Goal: Check status: Check status

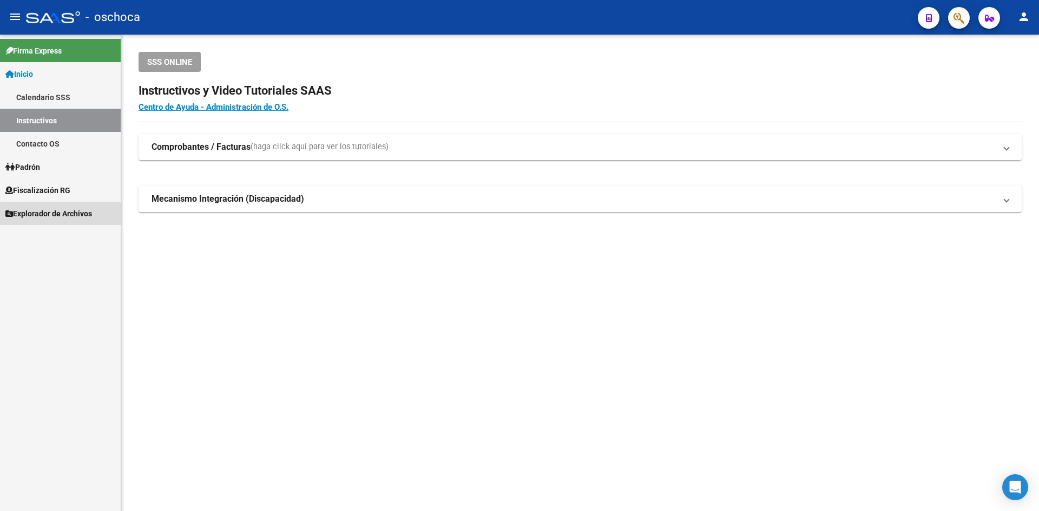
click at [64, 203] on link "Explorador de Archivos" at bounding box center [60, 213] width 121 height 23
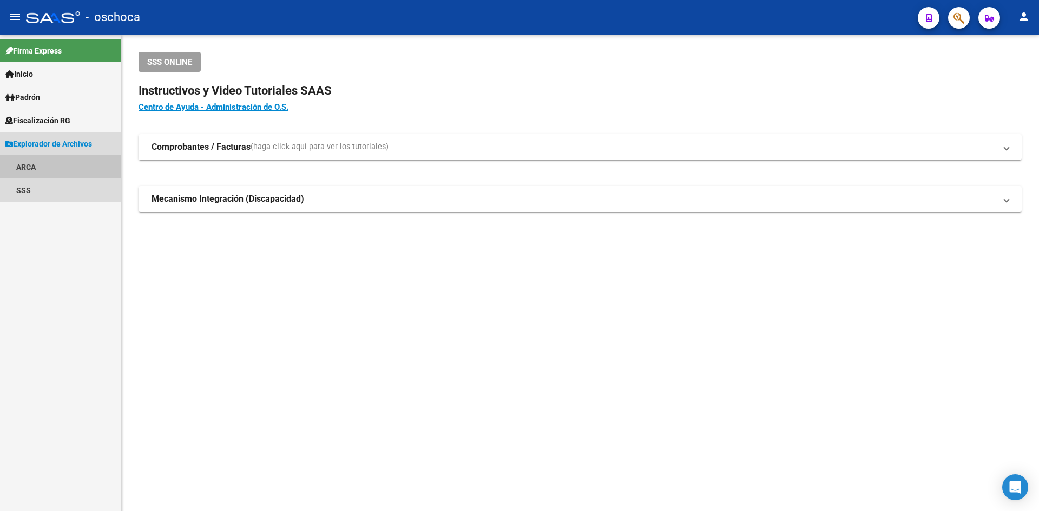
click at [64, 179] on link "ARCA" at bounding box center [60, 166] width 121 height 23
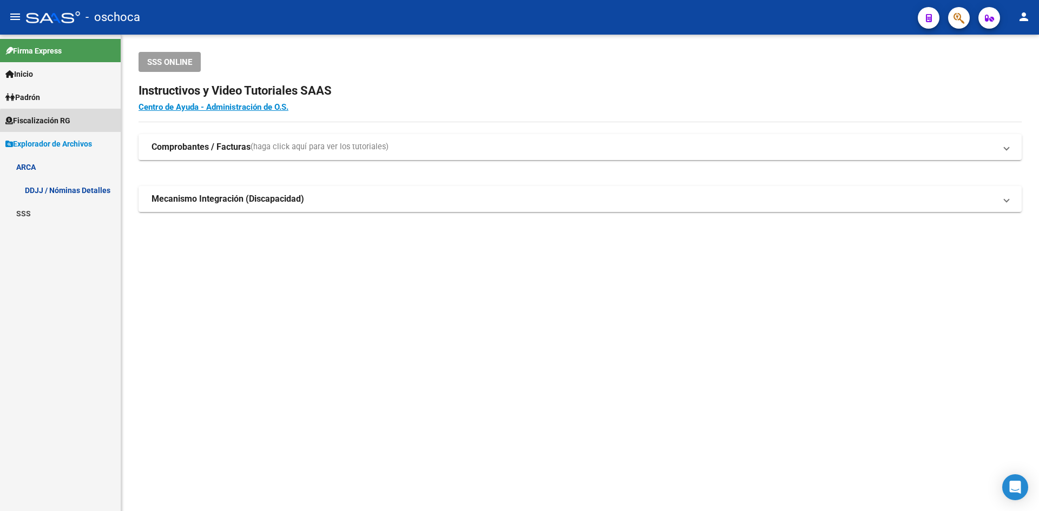
click at [68, 127] on link "Fiscalización RG" at bounding box center [60, 120] width 121 height 23
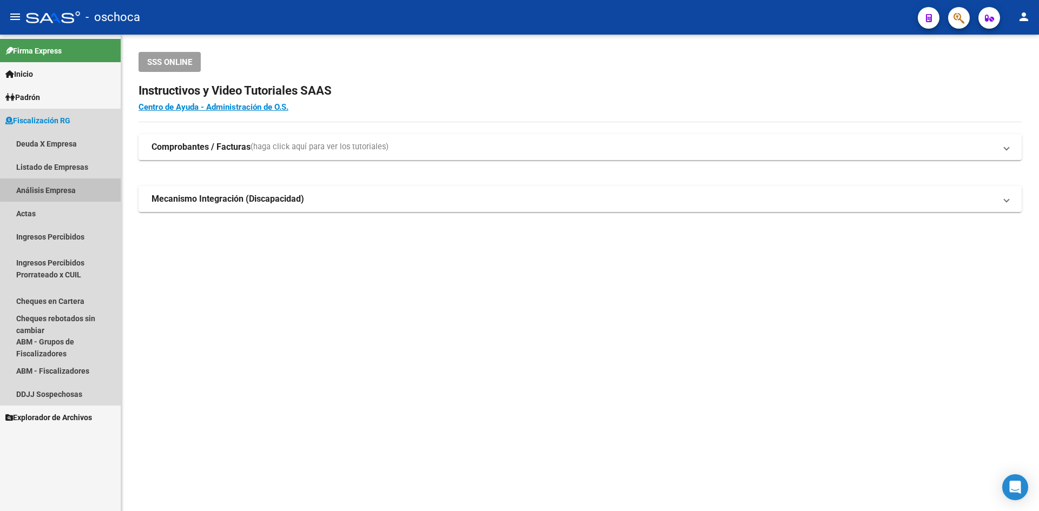
click at [74, 186] on link "Análisis Empresa" at bounding box center [60, 190] width 121 height 23
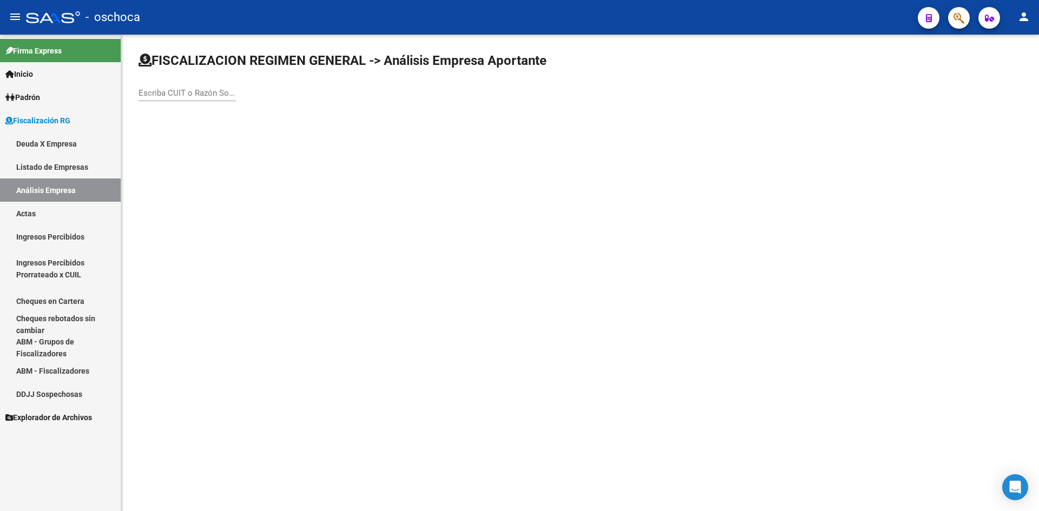
click at [184, 94] on input "Escriba CUIT o Razón Social para buscar" at bounding box center [187, 93] width 97 height 10
type input "33715773649"
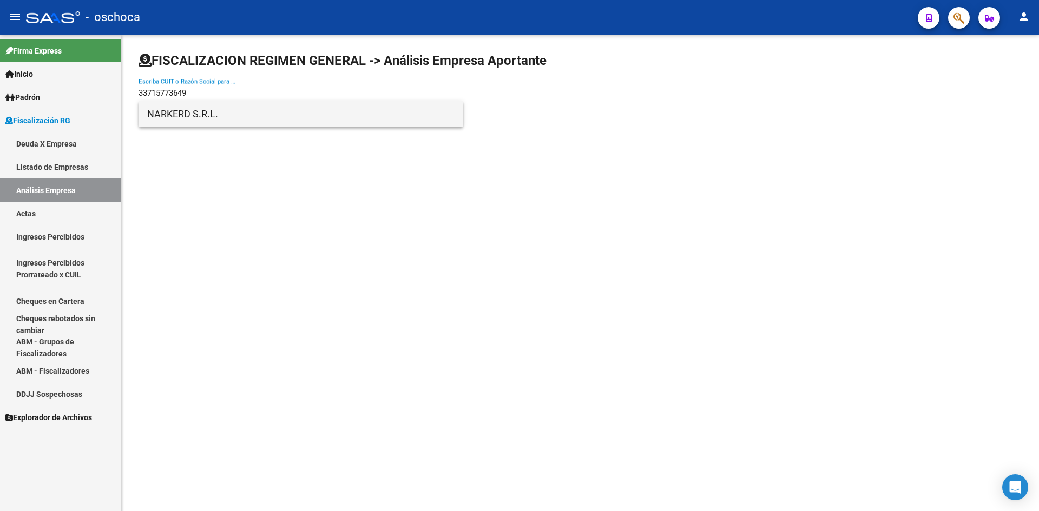
click at [194, 109] on span "NARKERD S.R.L." at bounding box center [300, 114] width 307 height 26
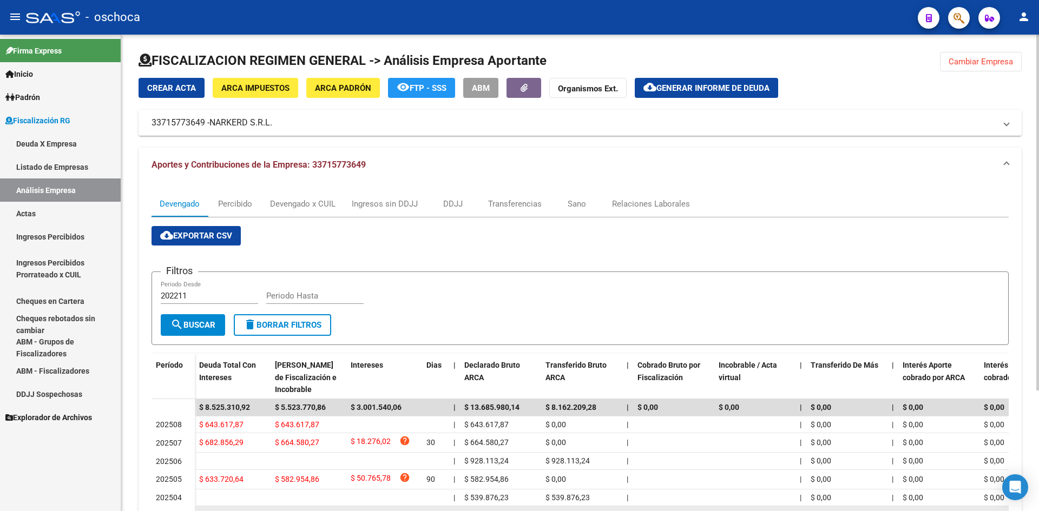
scroll to position [161, 0]
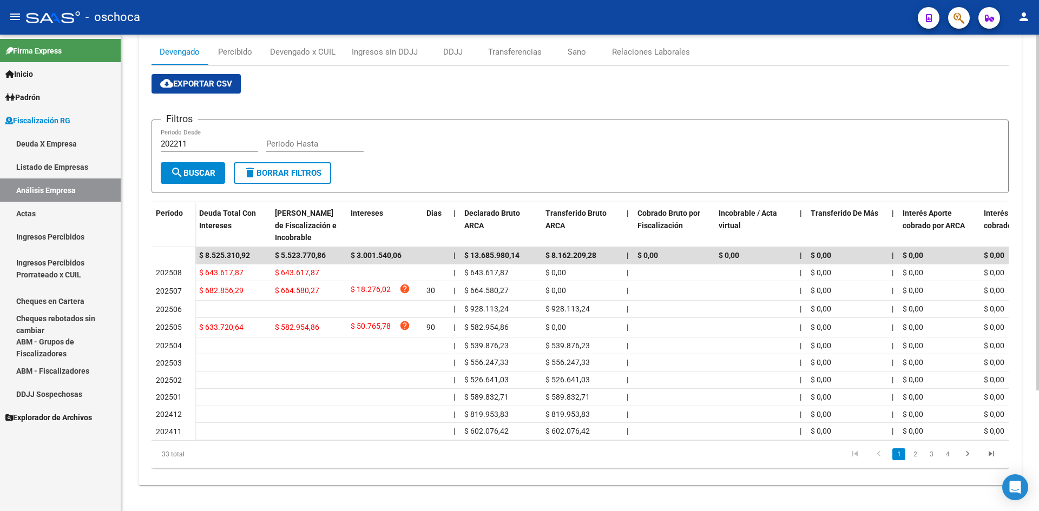
click at [949, 448] on li "4" at bounding box center [948, 454] width 16 height 18
click at [946, 452] on link "4" at bounding box center [947, 455] width 13 height 12
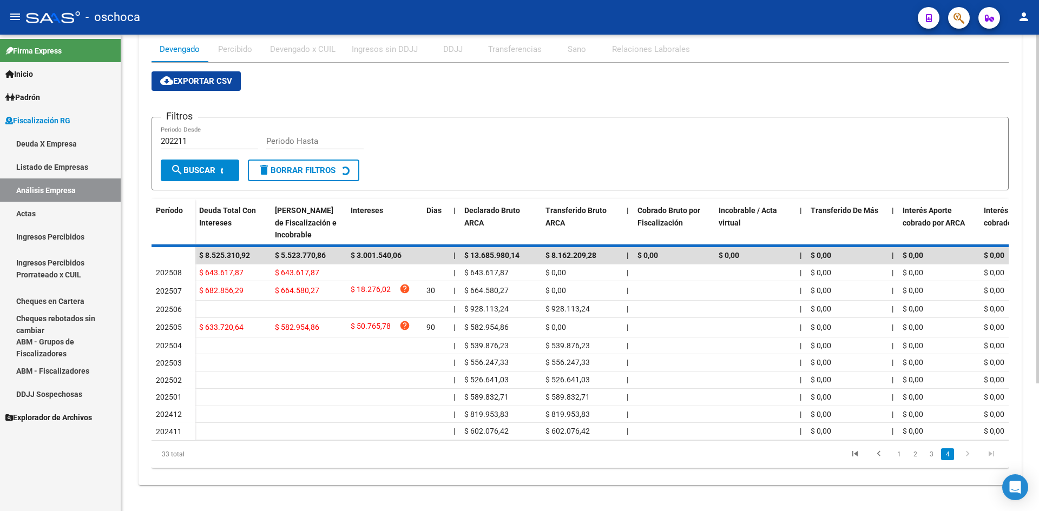
scroll to position [36, 0]
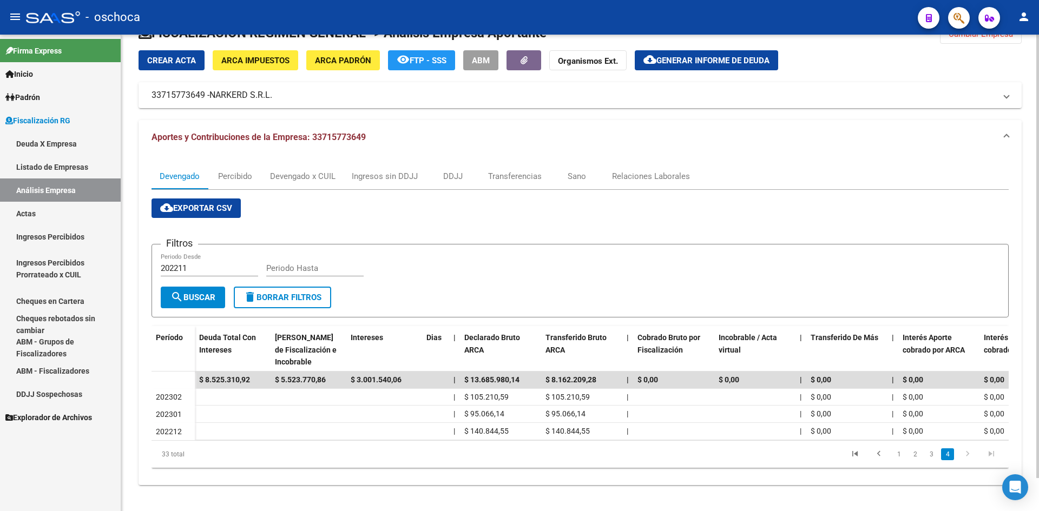
click at [937, 453] on link "3" at bounding box center [931, 455] width 13 height 12
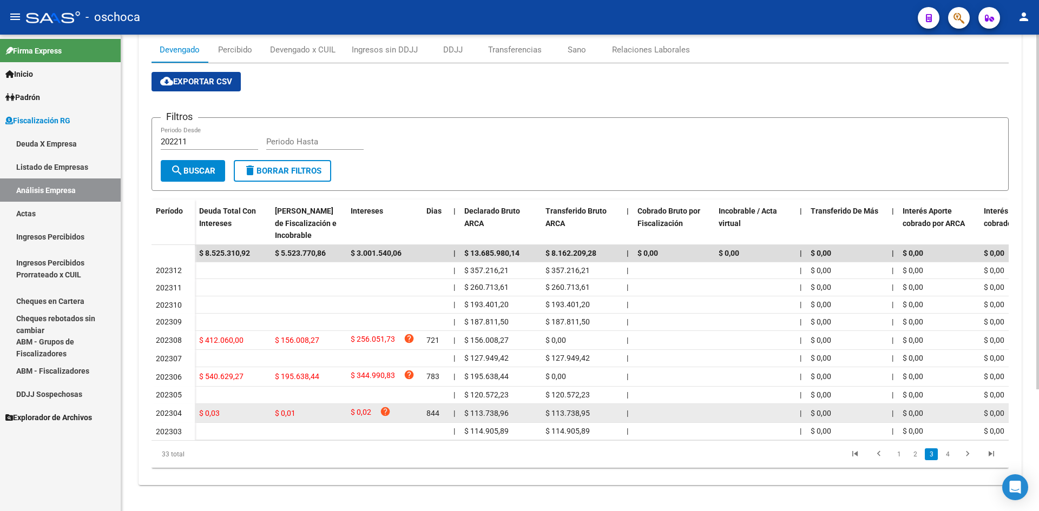
scroll to position [164, 0]
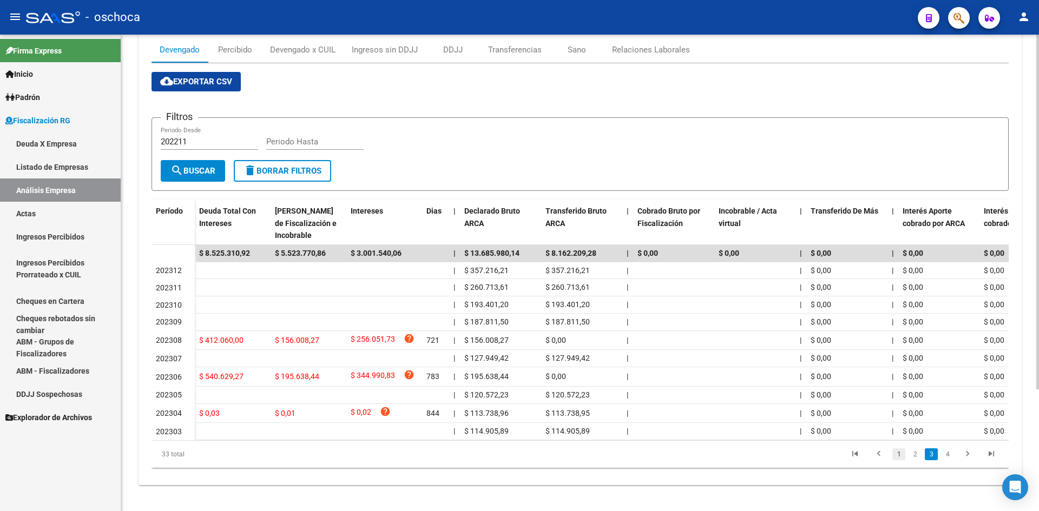
click at [897, 450] on link "1" at bounding box center [899, 455] width 13 height 12
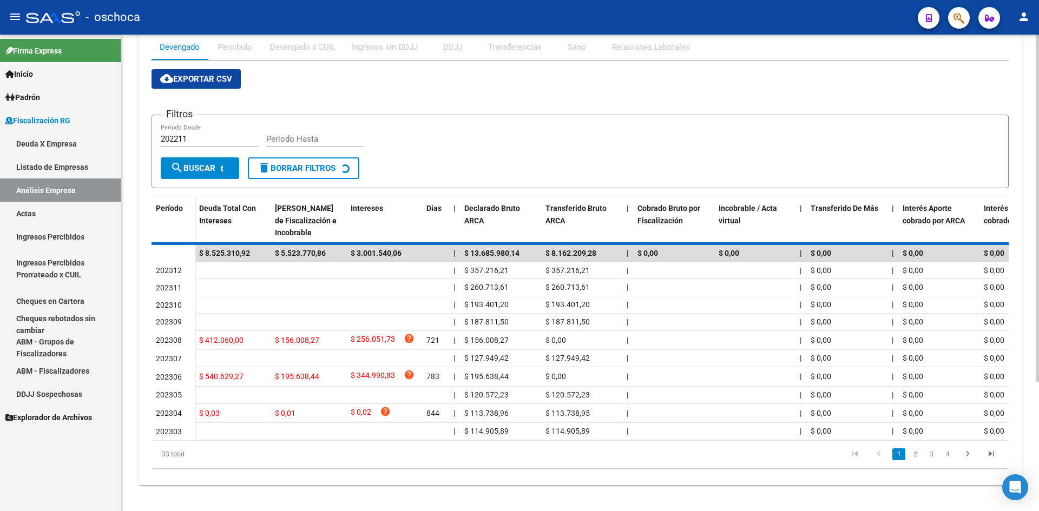
scroll to position [161, 0]
